Goal: Check status: Check status

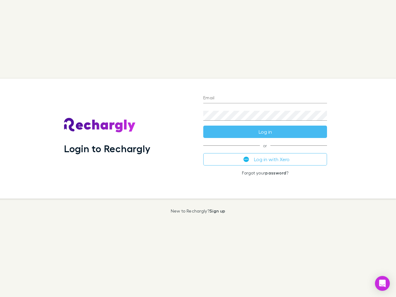
click at [198, 149] on div "Login to Rechargly" at bounding box center [128, 139] width 139 height 120
click at [265, 98] on input "Email" at bounding box center [265, 99] width 124 height 10
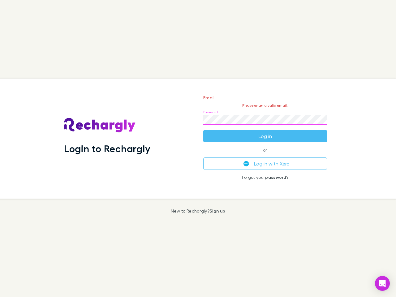
click at [265, 132] on form "Email Please enter a valid email. Password Log in" at bounding box center [265, 116] width 124 height 54
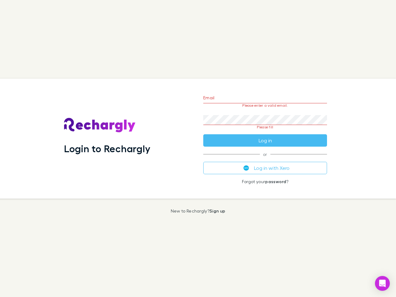
click at [265, 159] on div "Email Please enter a valid email. Password Please fill Log in or Log in with Xe…" at bounding box center [265, 139] width 134 height 120
click at [383, 284] on icon "Open Intercom Messenger" at bounding box center [383, 283] width 7 height 7
